Goal: Find specific page/section: Find specific page/section

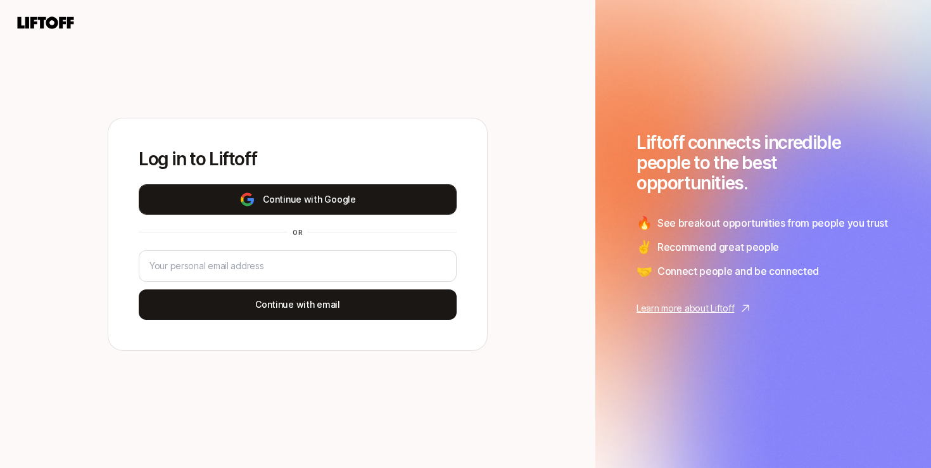
click at [325, 204] on button "Continue with Google" at bounding box center [298, 199] width 318 height 30
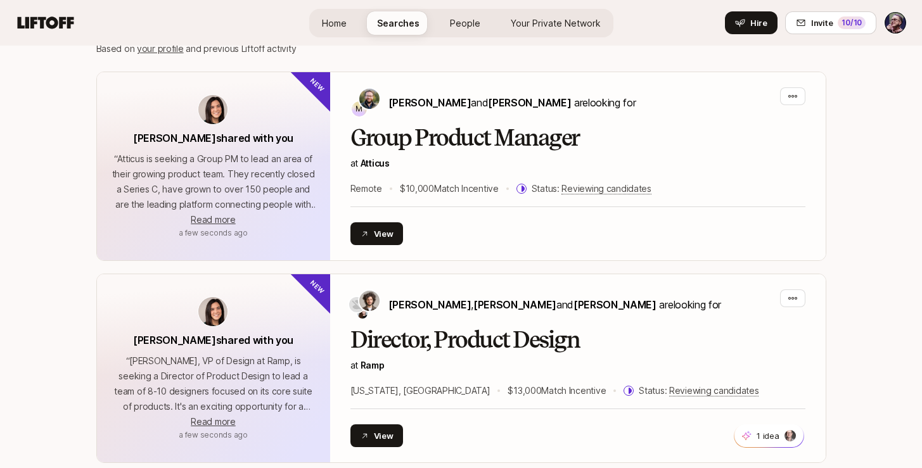
scroll to position [299, 0]
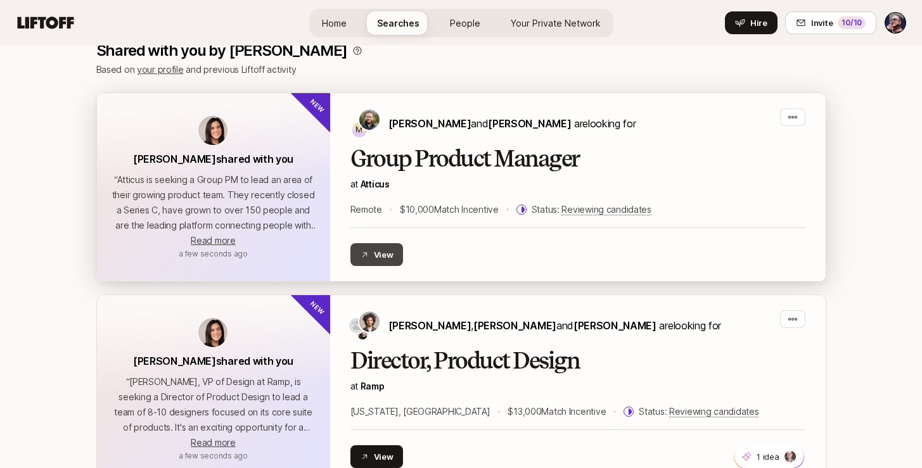
click at [388, 254] on button "View" at bounding box center [376, 254] width 53 height 23
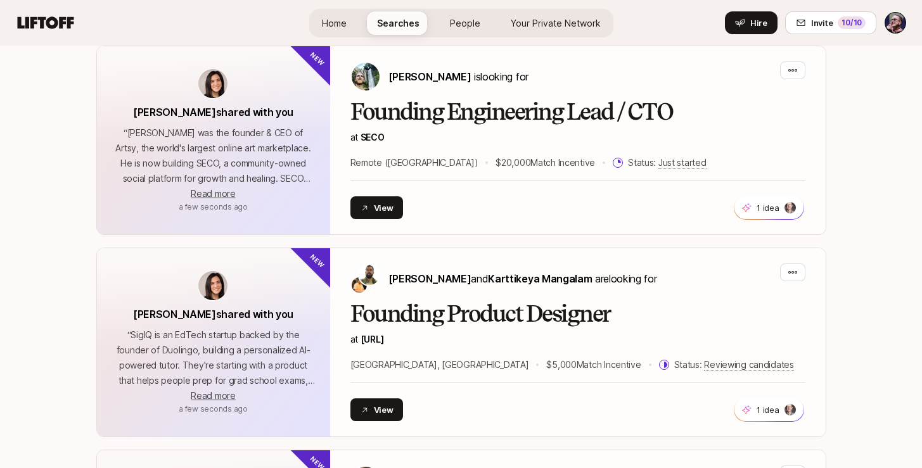
scroll to position [893, 0]
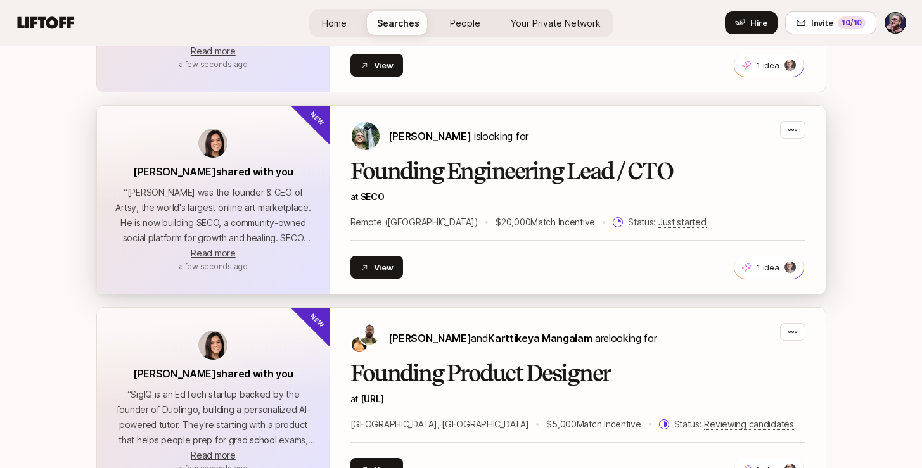
click at [448, 136] on span "Carter Cleveland" at bounding box center [429, 136] width 83 height 13
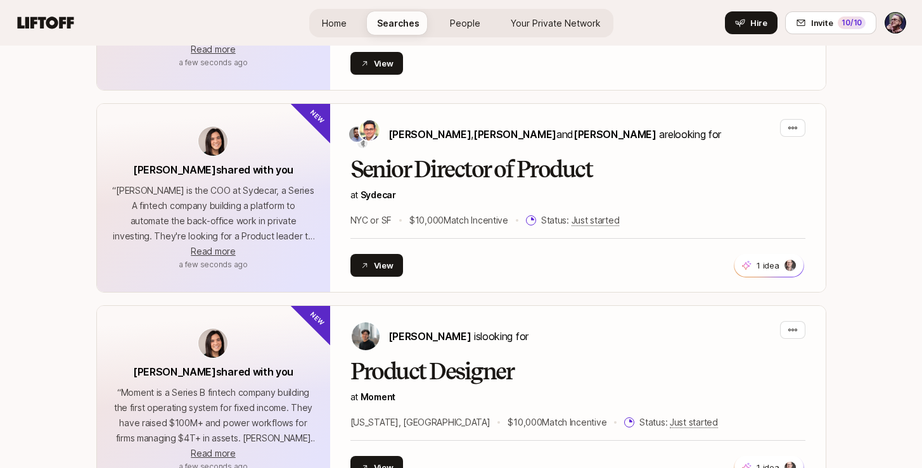
scroll to position [2353, 0]
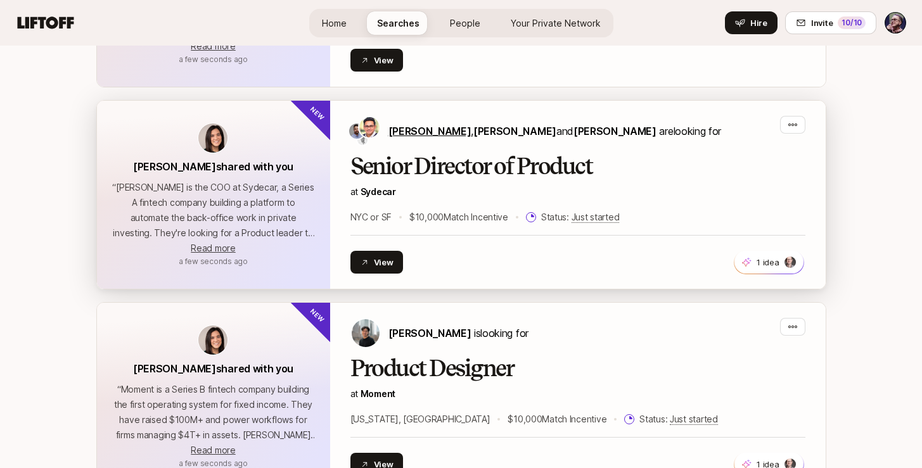
click at [430, 125] on span "Shriram Bhashyam" at bounding box center [429, 131] width 83 height 13
click at [504, 124] on span "Adam Hill" at bounding box center [514, 130] width 83 height 13
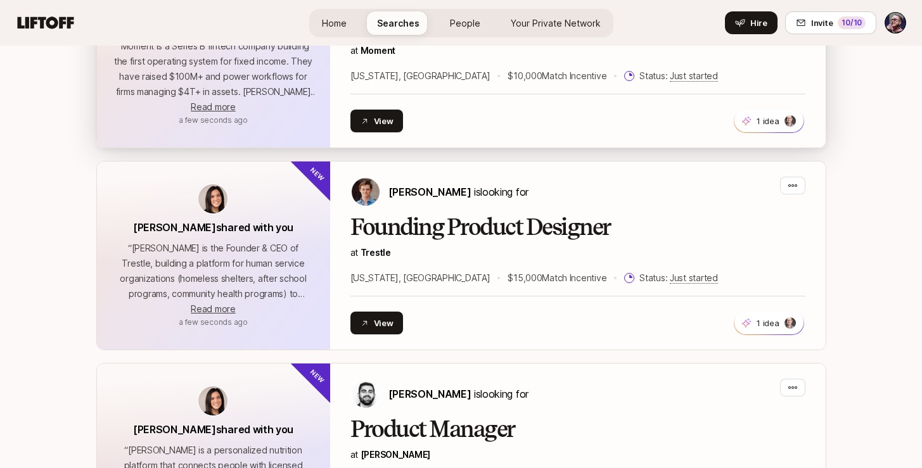
scroll to position [2699, 0]
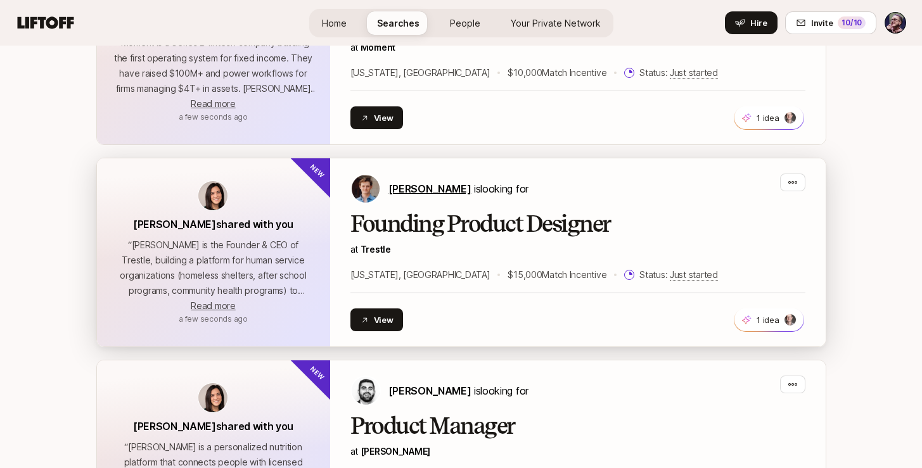
click at [437, 182] on span "Francis Barth" at bounding box center [429, 188] width 83 height 13
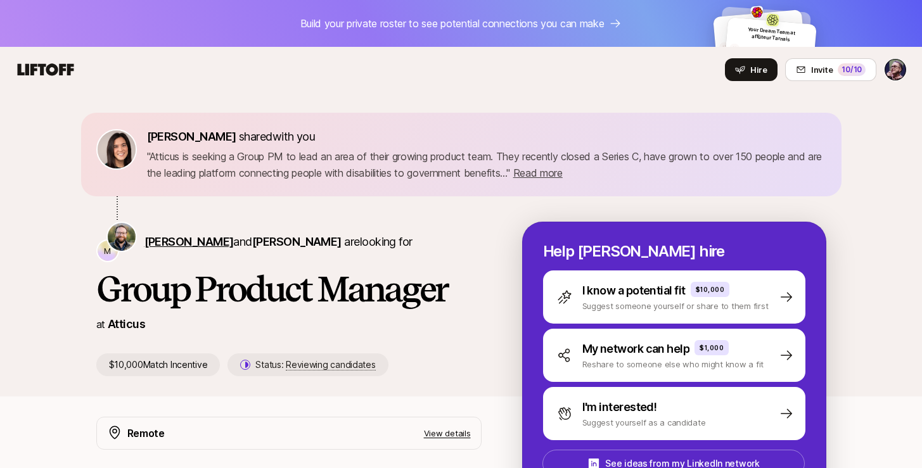
click at [199, 245] on span "[PERSON_NAME]" at bounding box center [188, 241] width 89 height 13
